Goal: Information Seeking & Learning: Learn about a topic

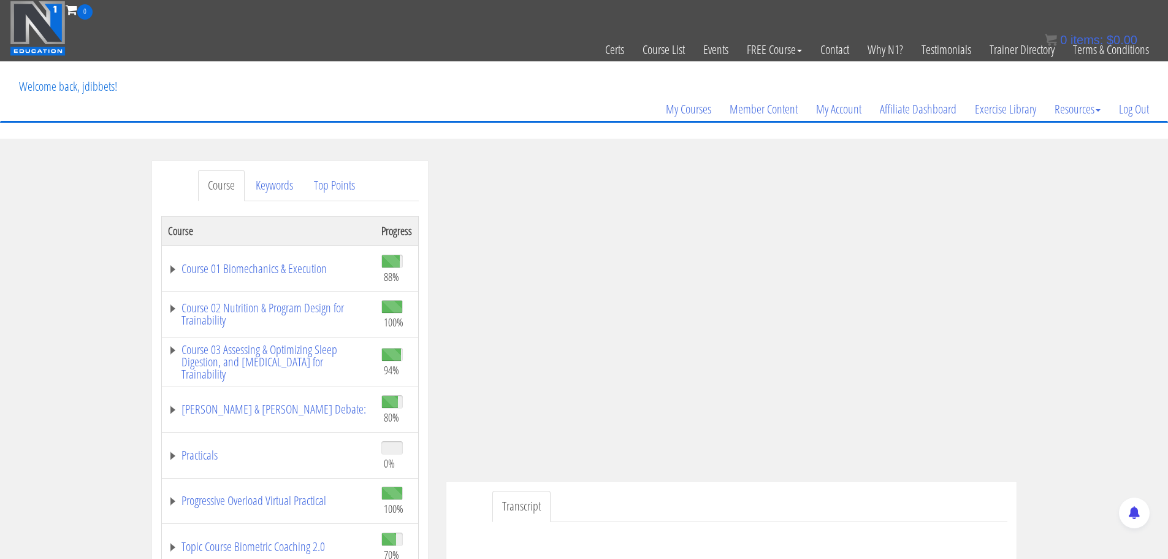
click at [276, 296] on td "Course 02 Nutrition & Program Design for Trainability" at bounding box center [268, 314] width 214 height 46
click at [273, 304] on link "Course 02 Nutrition & Program Design for Trainability" at bounding box center [268, 314] width 201 height 25
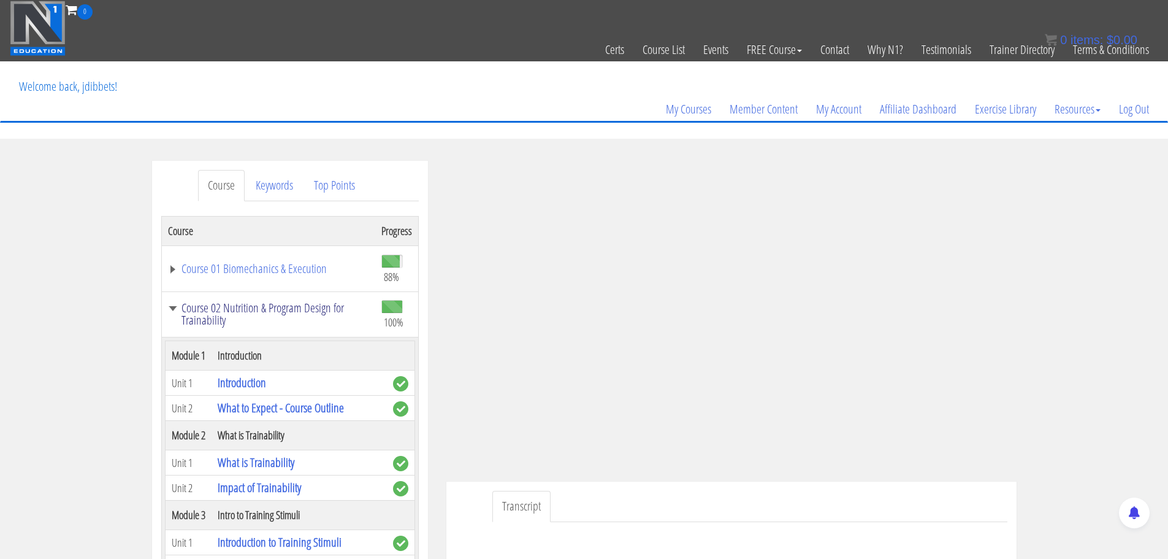
click at [269, 313] on link "Course 02 Nutrition & Program Design for Trainability" at bounding box center [268, 314] width 201 height 25
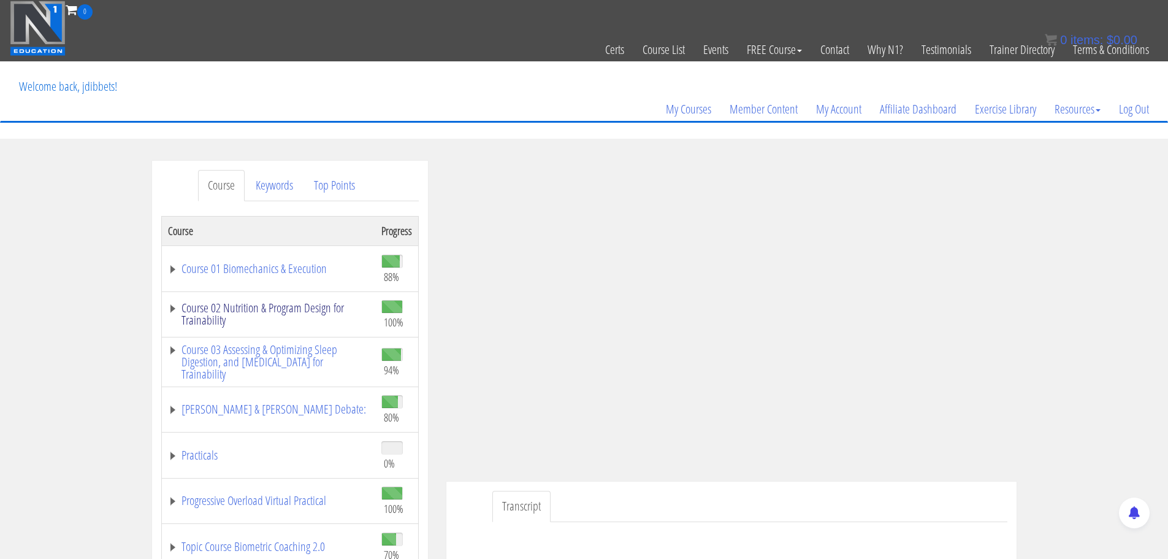
click at [264, 312] on link "Course 02 Nutrition & Program Design for Trainability" at bounding box center [268, 314] width 201 height 25
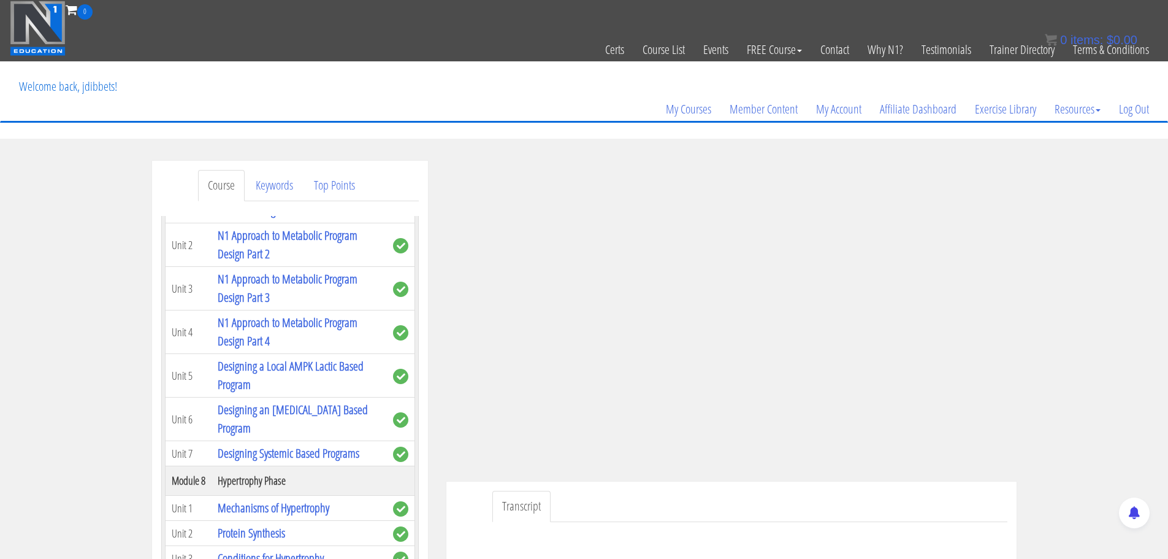
scroll to position [1472, 0]
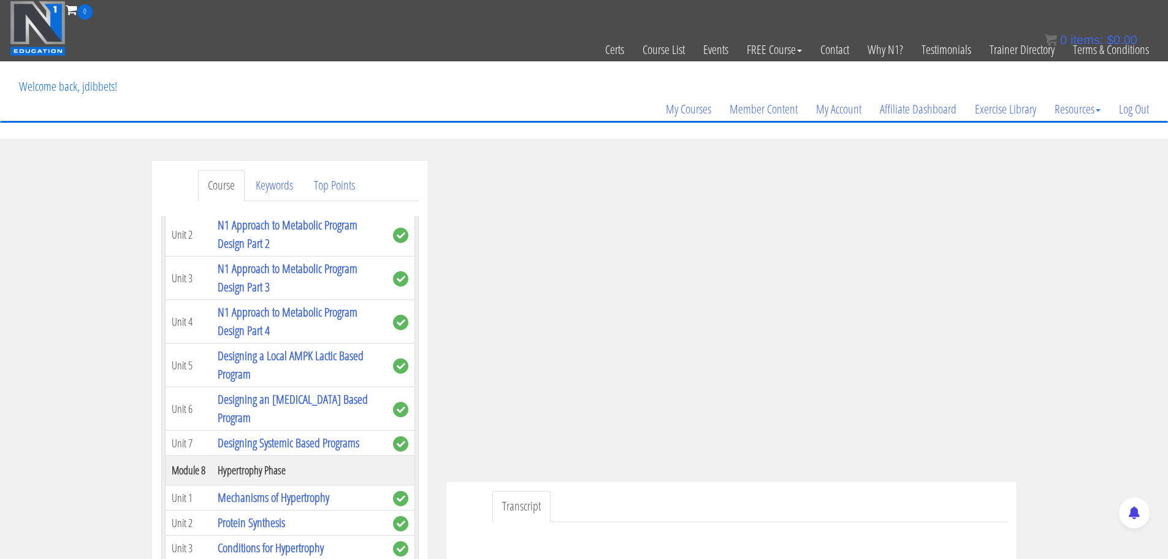
click at [253, 208] on link "Thought Process for Designing a Trainable Program" at bounding box center [281, 190] width 126 height 35
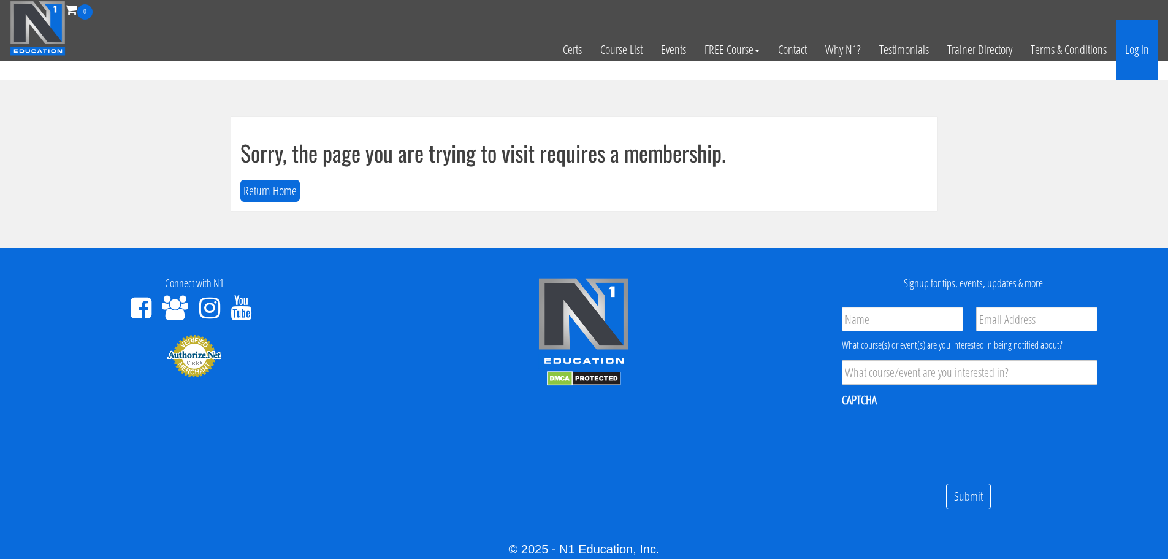
click at [1138, 40] on link "Log In" at bounding box center [1137, 50] width 42 height 60
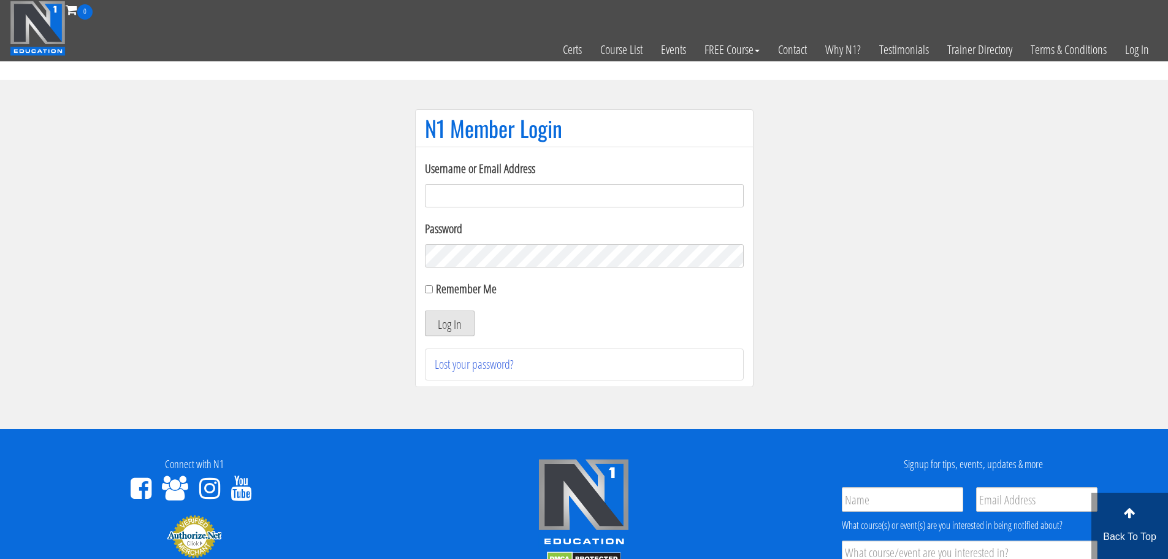
type input "[EMAIL_ADDRESS][DOMAIN_NAME]"
click at [440, 323] on button "Log In" at bounding box center [450, 323] width 50 height 26
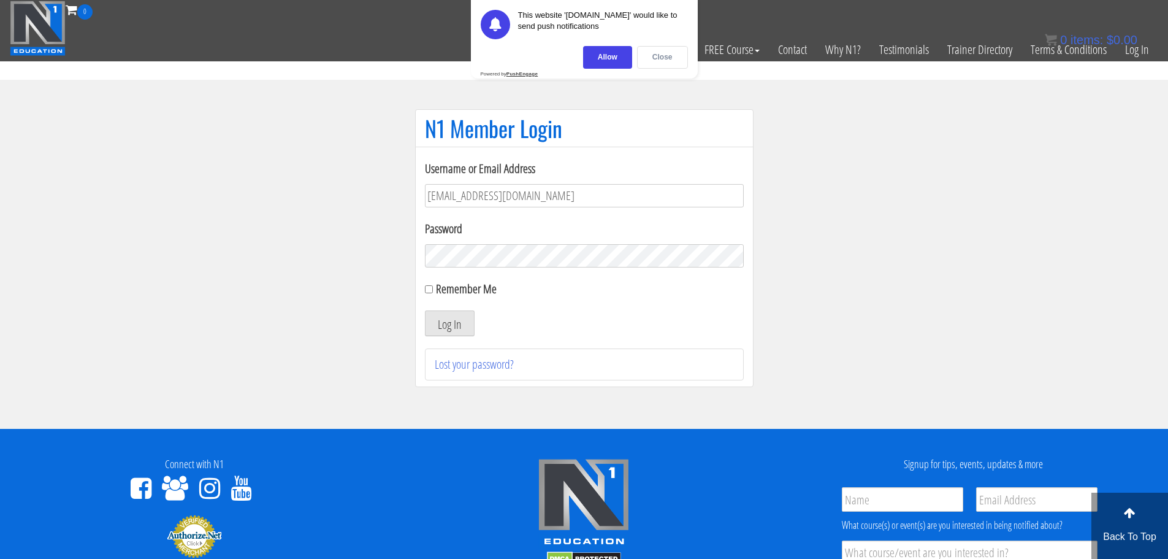
click at [666, 56] on div "Close" at bounding box center [662, 57] width 51 height 23
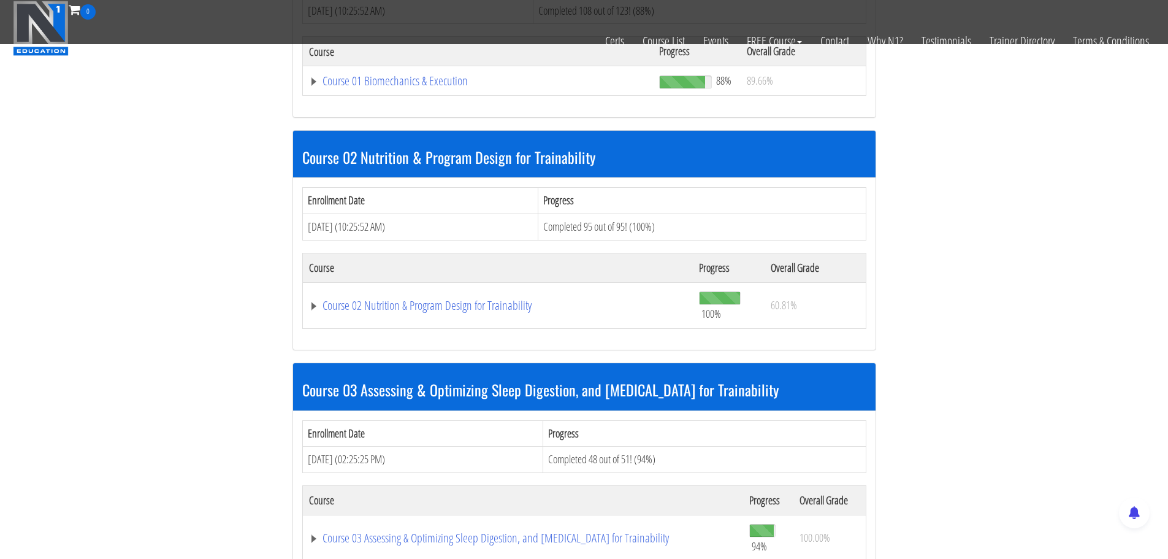
scroll to position [307, 0]
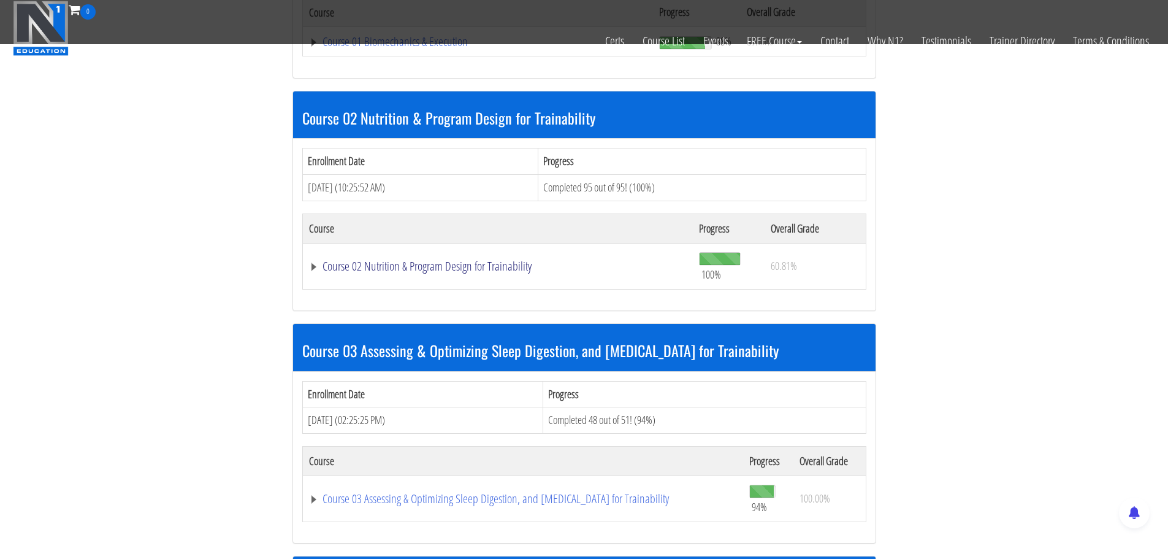
click at [472, 272] on link "Course 02 Nutrition & Program Design for Trainability" at bounding box center [498, 266] width 378 height 12
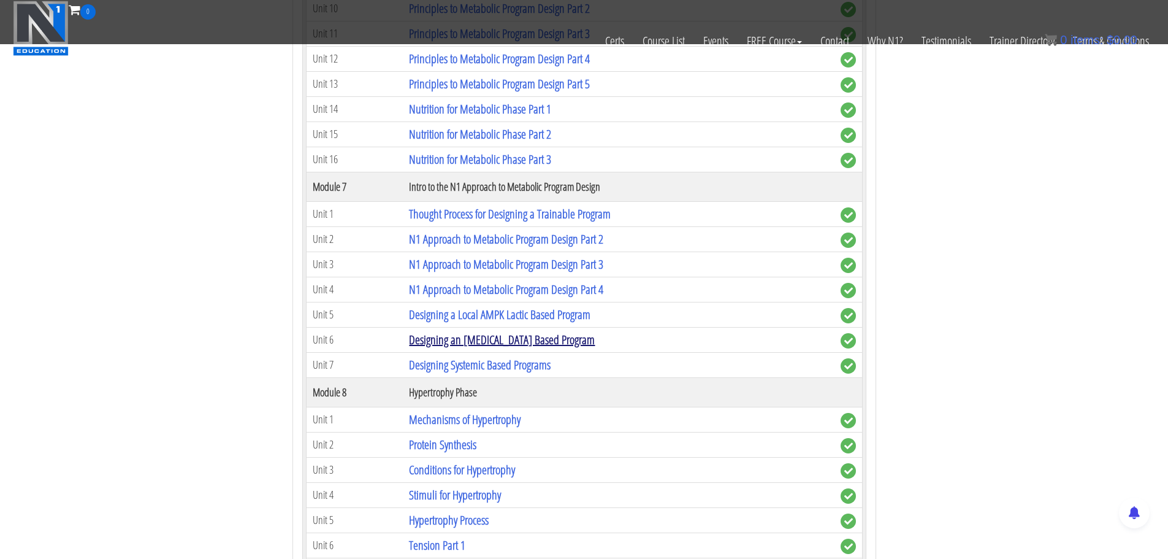
scroll to position [1533, 0]
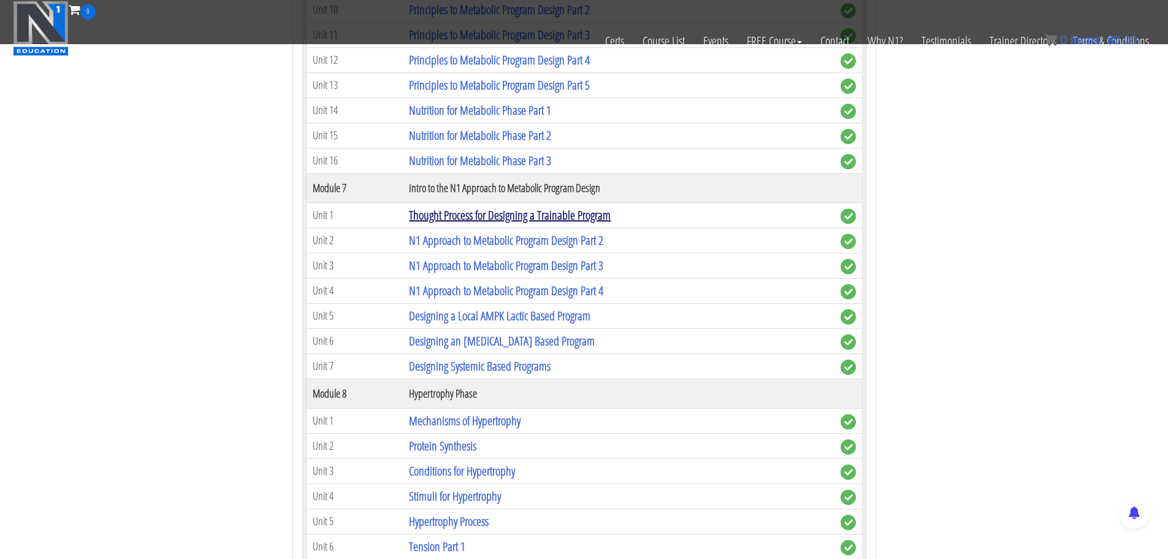
click at [488, 221] on link "Thought Process for Designing a Trainable Program" at bounding box center [510, 215] width 202 height 17
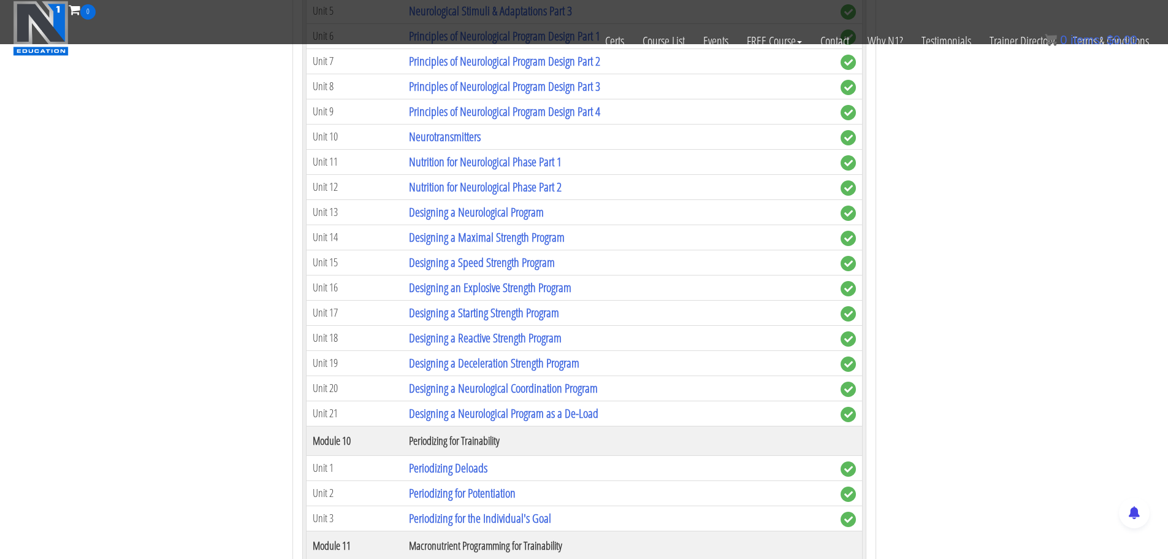
scroll to position [2640, 0]
